Goal: Navigation & Orientation: Find specific page/section

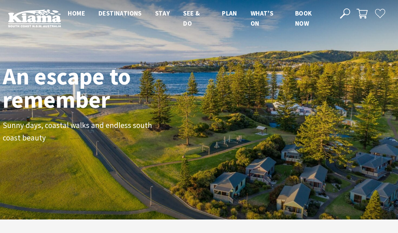
click at [75, 16] on span "Home" at bounding box center [76, 13] width 17 height 8
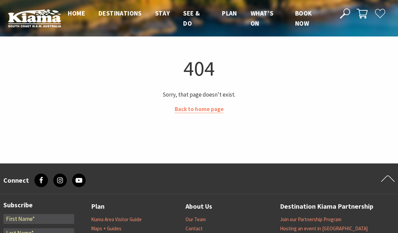
click at [190, 107] on link "Back to home page" at bounding box center [199, 109] width 49 height 8
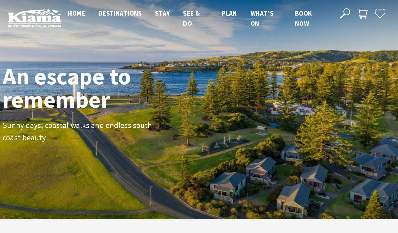
scroll to position [104, 393]
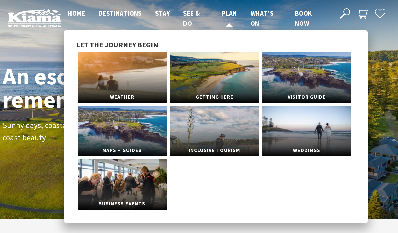
click at [228, 14] on span "Plan" at bounding box center [229, 13] width 15 height 8
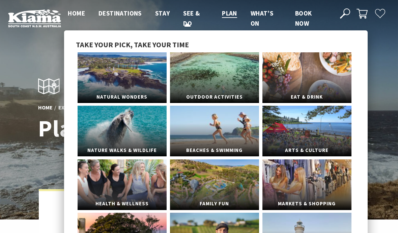
click at [187, 19] on span "See & Do" at bounding box center [191, 18] width 17 height 18
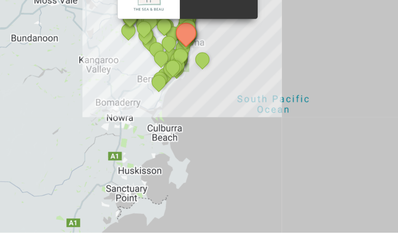
scroll to position [1408, 0]
